Goal: Task Accomplishment & Management: Use online tool/utility

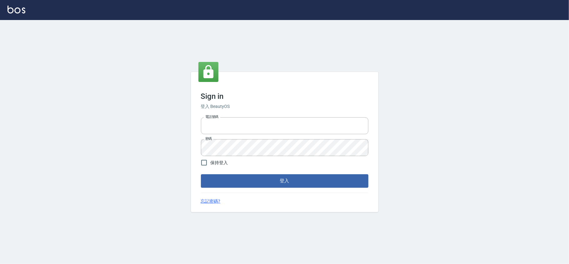
type input "28261007"
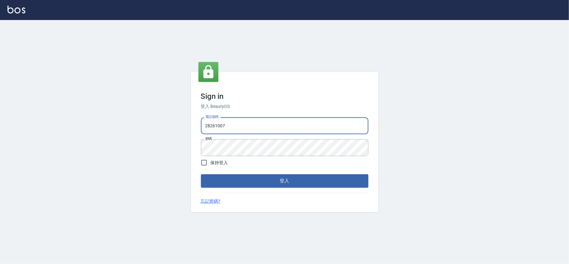
drag, startPoint x: 0, startPoint y: 0, endPoint x: 243, endPoint y: 133, distance: 276.7
click at [243, 133] on input "28261007" at bounding box center [284, 125] width 167 height 17
click at [201, 174] on button "登入" at bounding box center [284, 180] width 167 height 13
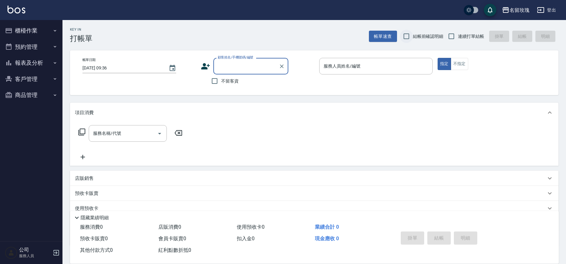
click at [408, 42] on input "結帳前確認明細" at bounding box center [406, 36] width 13 height 13
checkbox input "true"
click at [454, 33] on input "連續打單結帳" at bounding box center [451, 36] width 13 height 13
checkbox input "true"
click at [285, 41] on div "Key In 打帳單 帳單速查 結帳前確認明細 連續打單結帳 掛單 結帳 明細" at bounding box center [310, 31] width 496 height 23
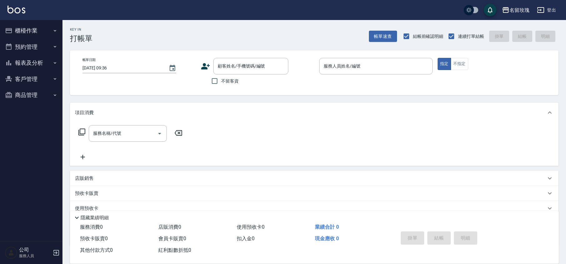
click at [184, 29] on div "Key In 打帳單 帳單速查 結帳前確認明細 連續打單結帳 掛單 結帳 明細" at bounding box center [310, 31] width 496 height 23
